Goal: Find specific page/section: Find specific page/section

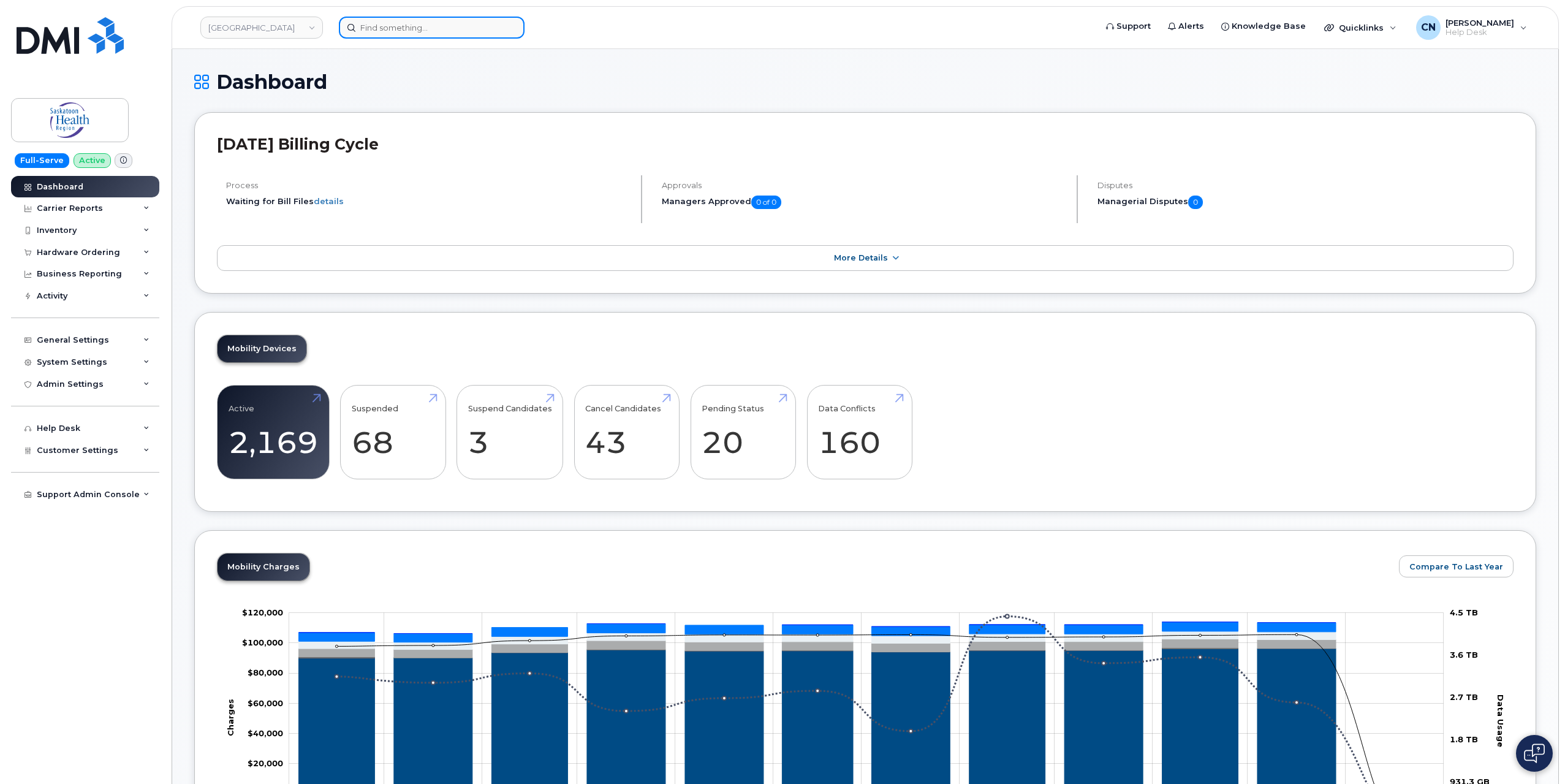
click at [376, 33] on input at bounding box center [431, 27] width 186 height 22
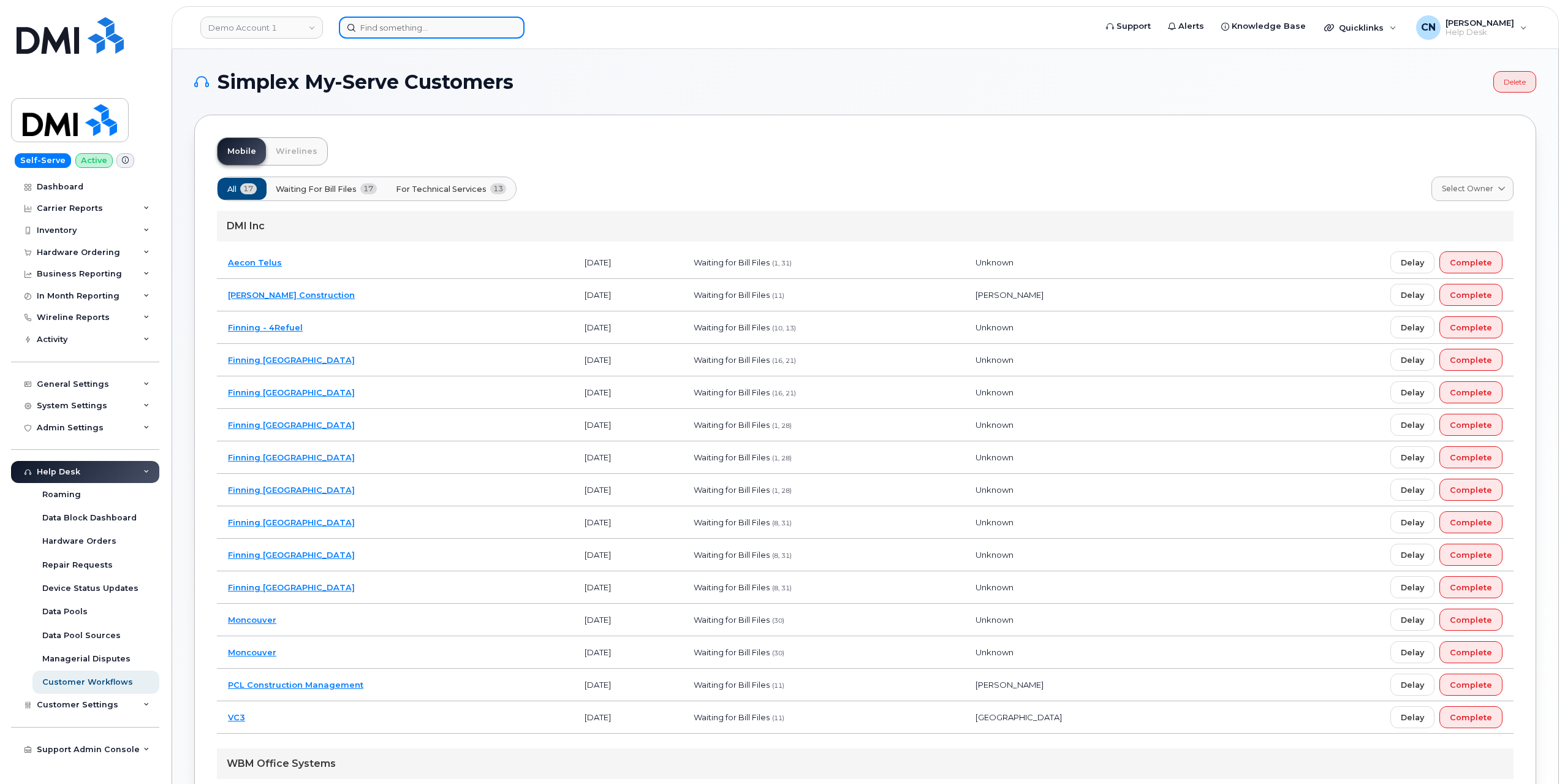
click at [385, 24] on input at bounding box center [431, 27] width 186 height 22
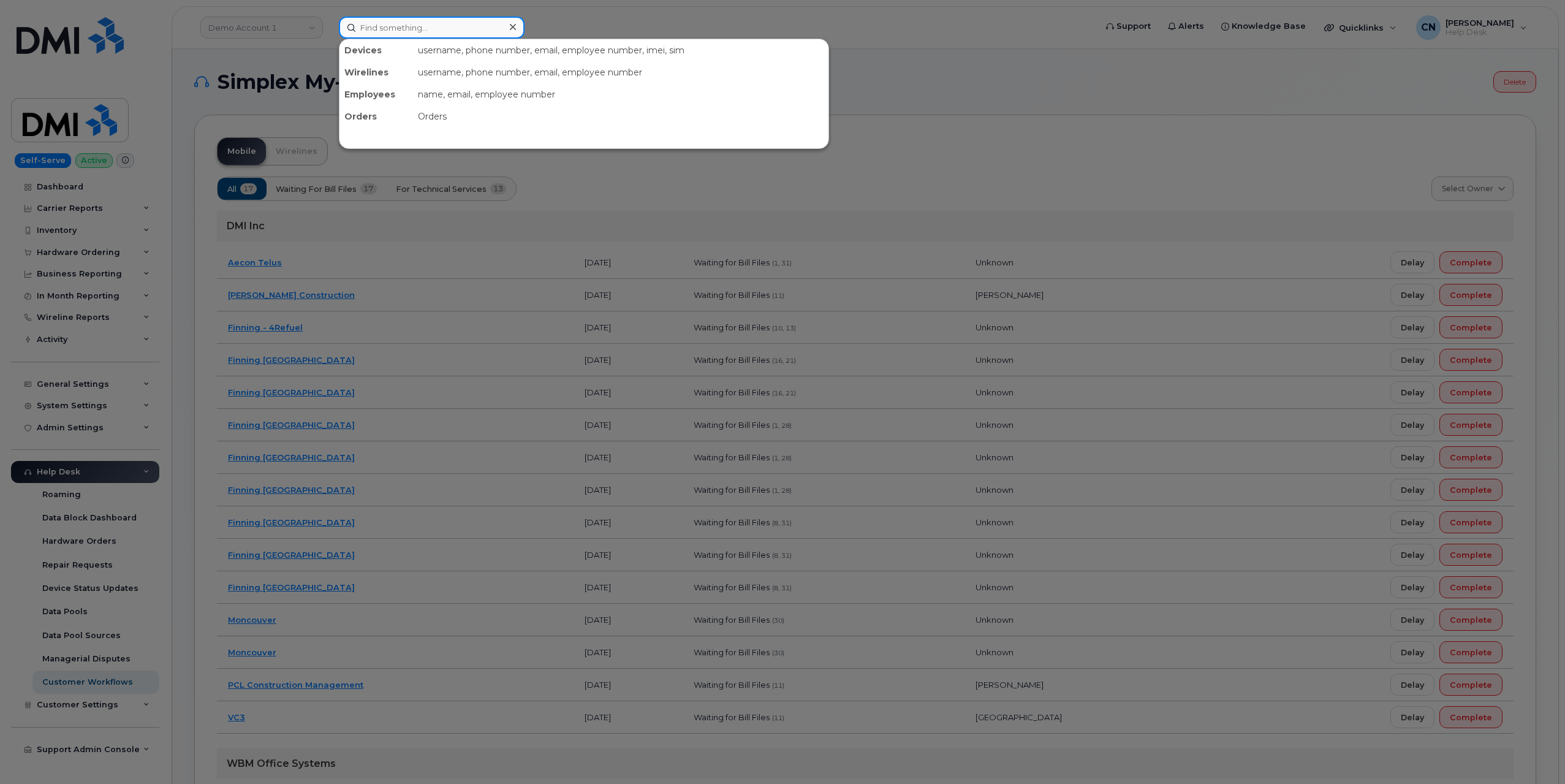
paste input "3062313137"
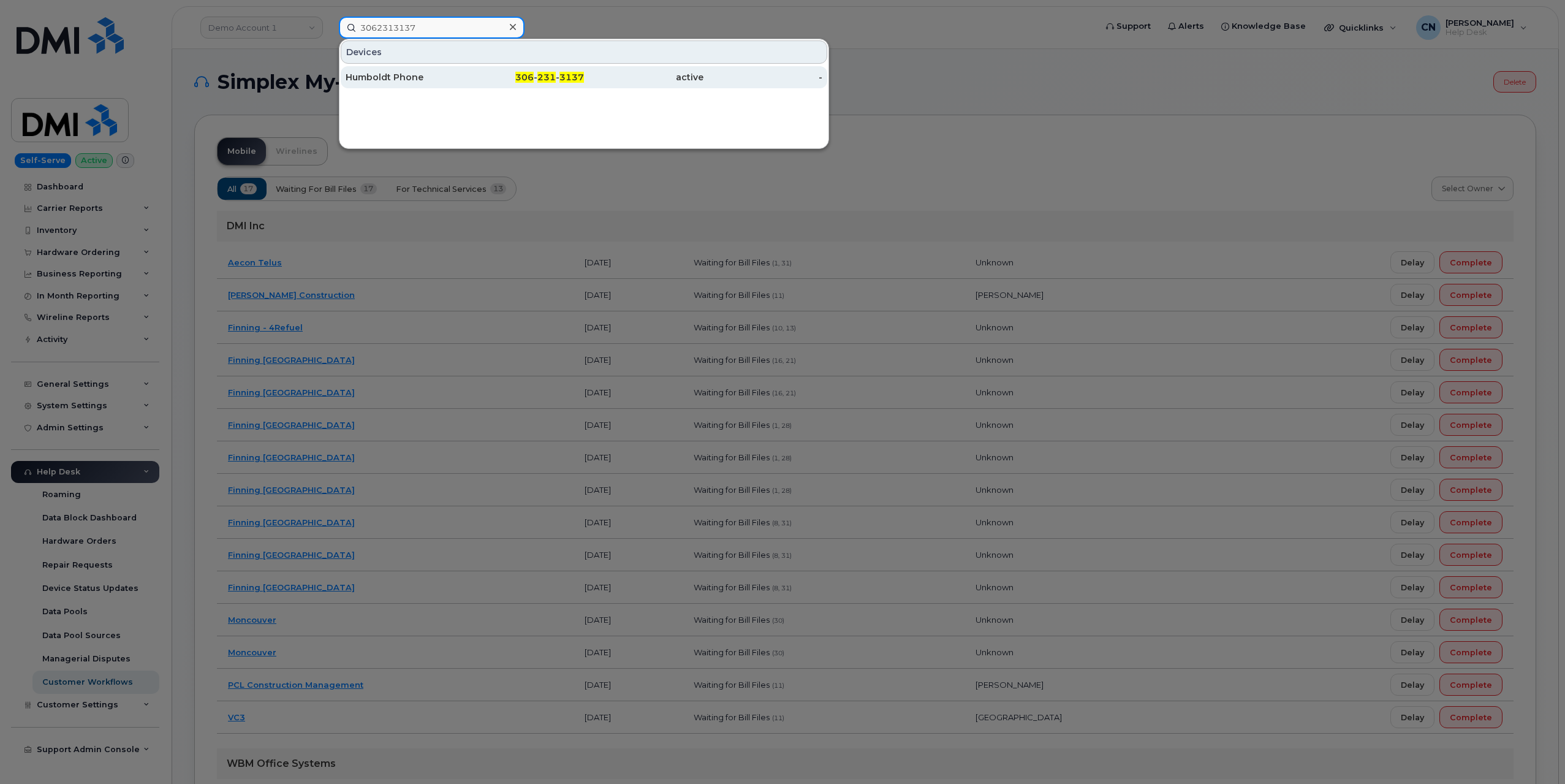
type input "3062313137"
click at [386, 74] on div "Humboldt Phone" at bounding box center [406, 77] width 120 height 12
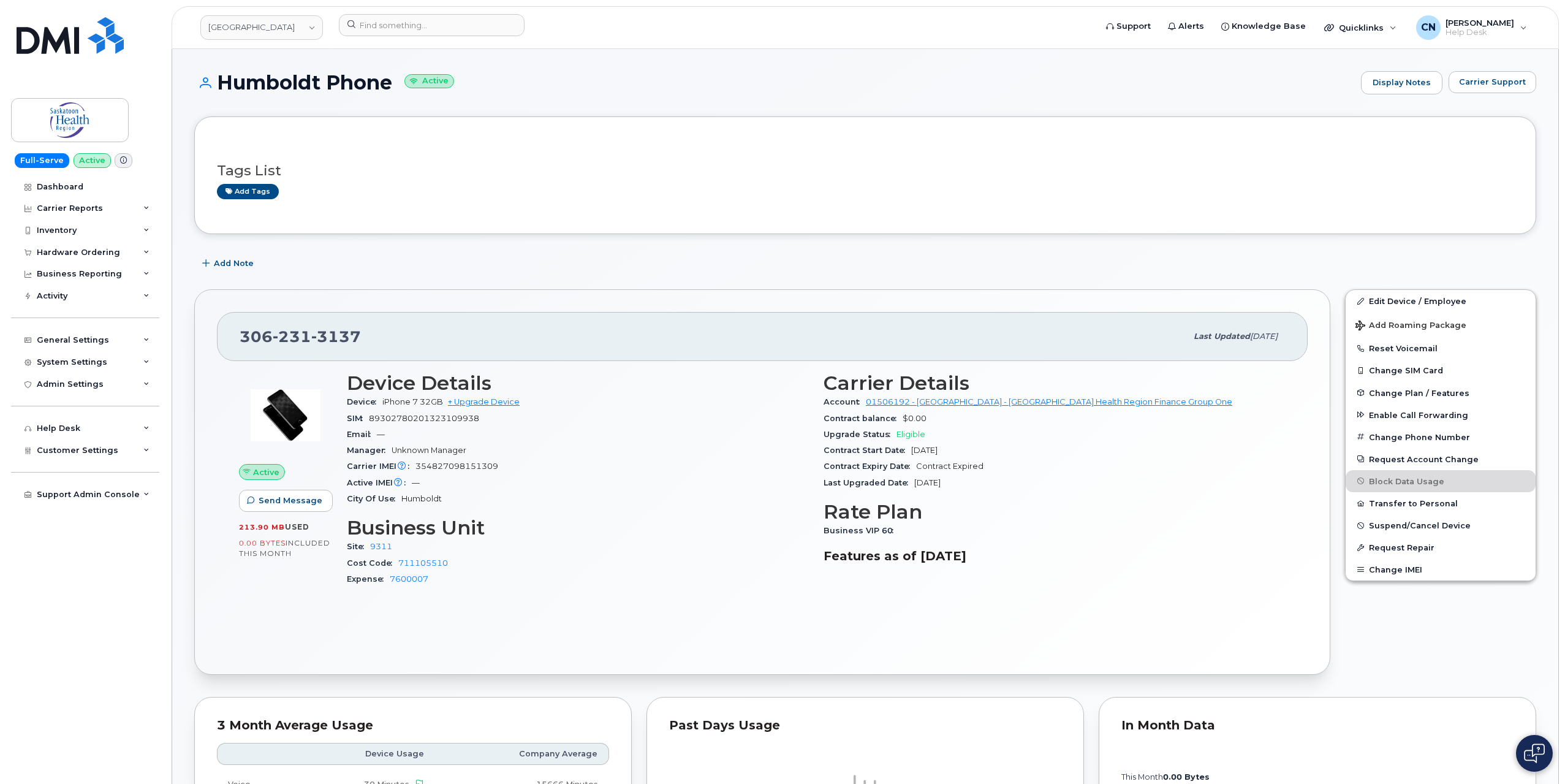
click at [199, 488] on div "306 231 3137 Last updated Mar 04, 2025 Active Send Message 213.90 MB  used 0.00…" at bounding box center [762, 482] width 1136 height 385
